Goal: Information Seeking & Learning: Learn about a topic

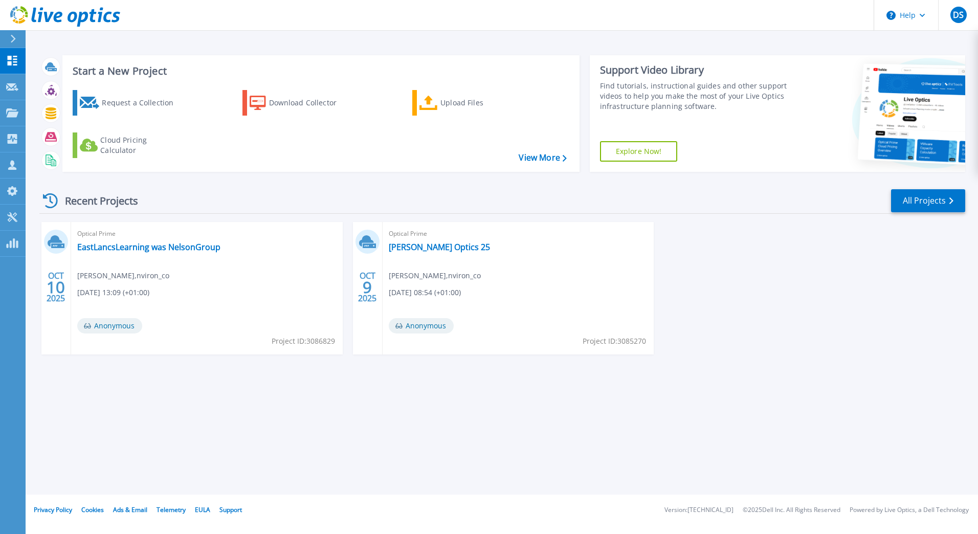
click at [297, 434] on div "Start a New Project Request a Collection Download Collector Upload Files Cloud …" at bounding box center [502, 247] width 953 height 495
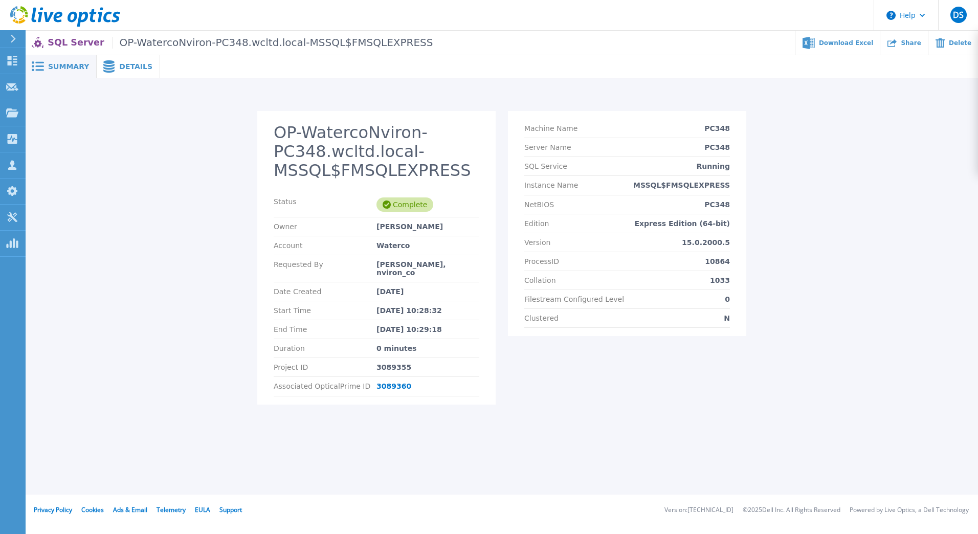
click at [123, 72] on div "Details" at bounding box center [128, 66] width 63 height 23
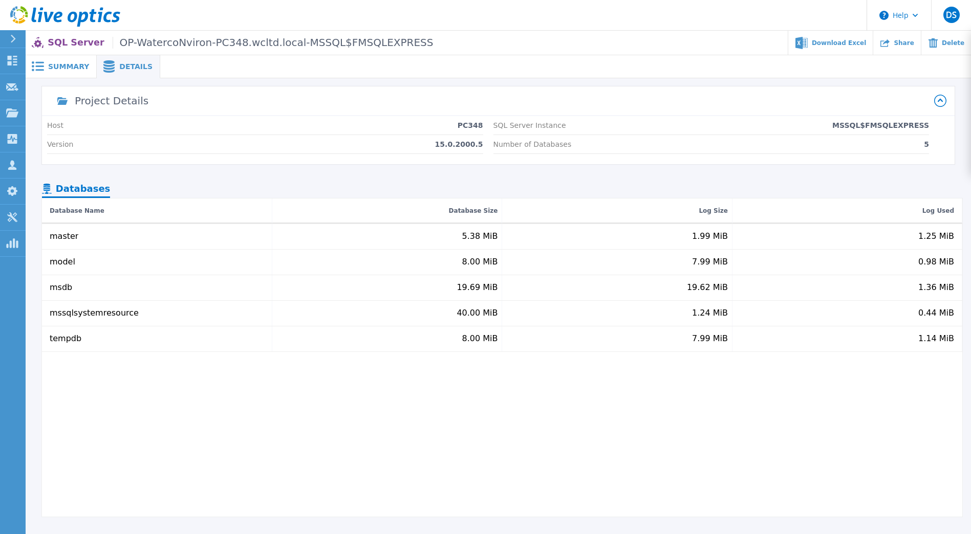
click at [65, 67] on span "Summary" at bounding box center [68, 66] width 41 height 7
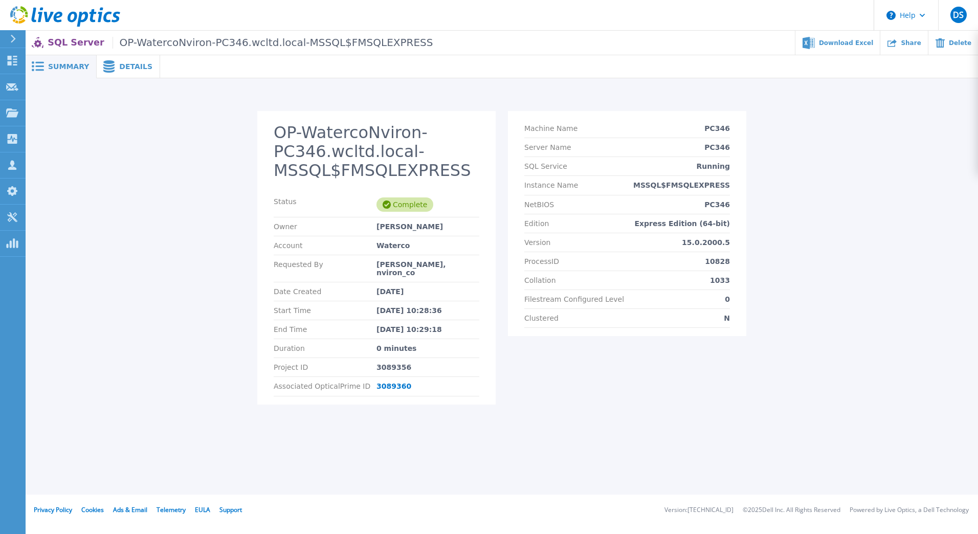
click at [117, 71] on div "Details" at bounding box center [128, 66] width 63 height 23
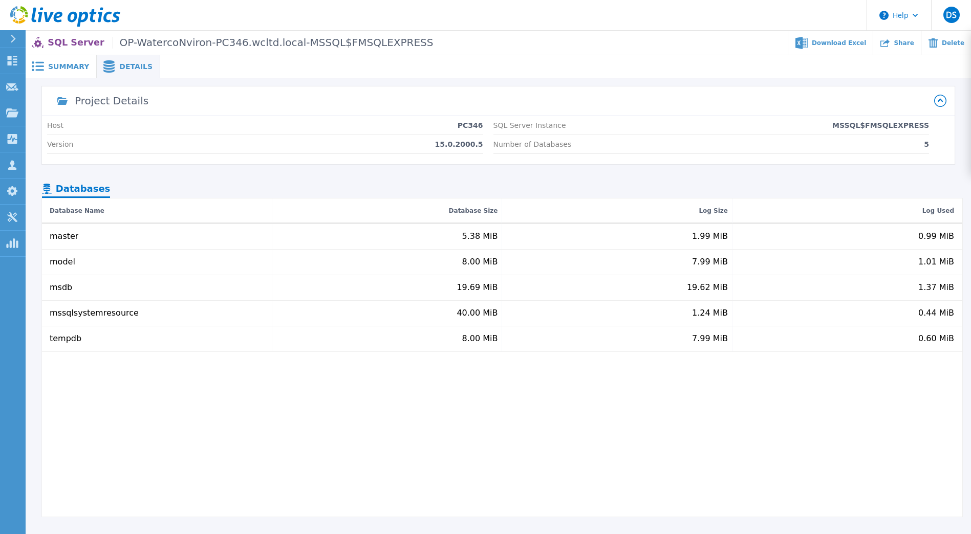
click at [61, 73] on div "Summary" at bounding box center [61, 66] width 71 height 23
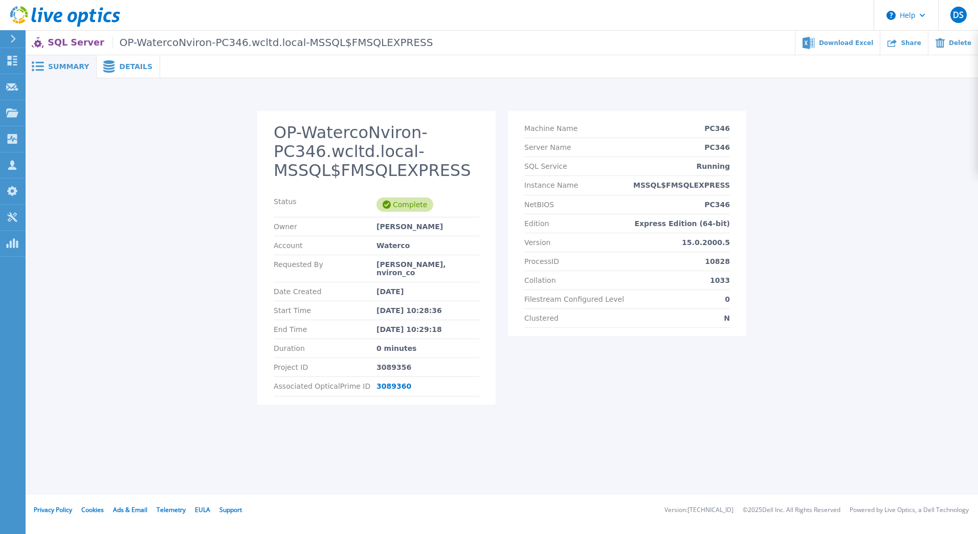
click at [150, 289] on div "OP-WatercoNviron-PC346.wcltd.local-MSSQL$FMSQLEXPRESS Status Complete Owner Dav…" at bounding box center [501, 264] width 933 height 306
click at [45, 63] on p "Dashboard" at bounding box center [46, 61] width 38 height 27
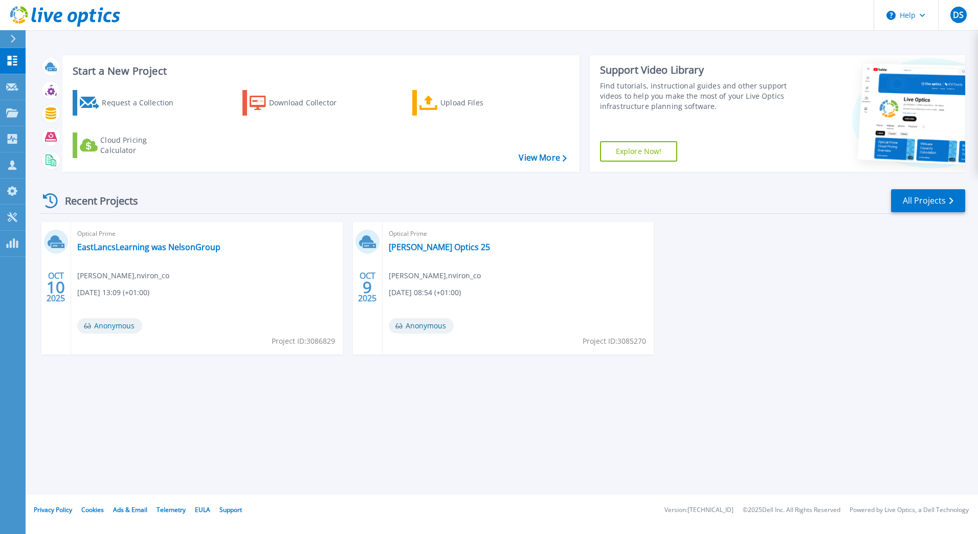
click at [201, 411] on div "Start a New Project Request a Collection Download Collector Upload Files Cloud …" at bounding box center [502, 247] width 953 height 495
click at [330, 424] on div "Start a New Project Request a Collection Download Collector Upload Files Cloud …" at bounding box center [502, 247] width 953 height 495
click at [17, 63] on icon at bounding box center [12, 61] width 12 height 10
